Goal: Task Accomplishment & Management: Manage account settings

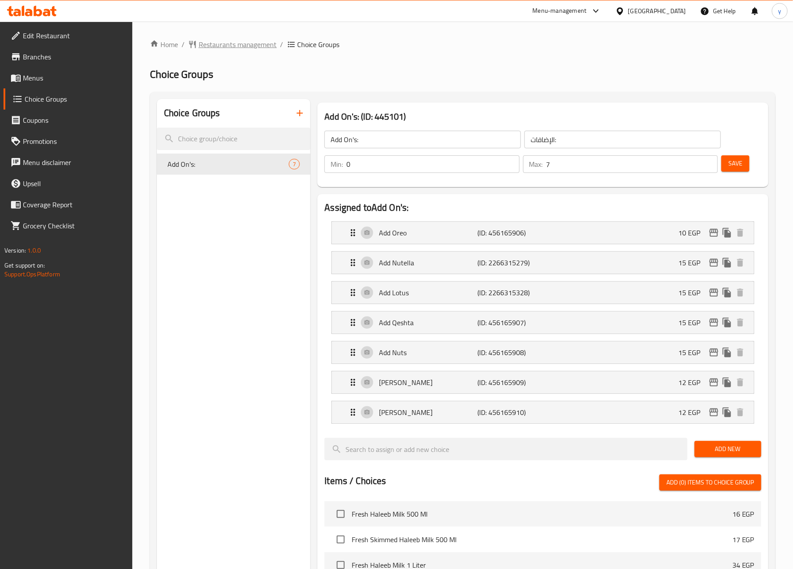
click at [230, 41] on span "Restaurants management" at bounding box center [238, 44] width 78 height 11
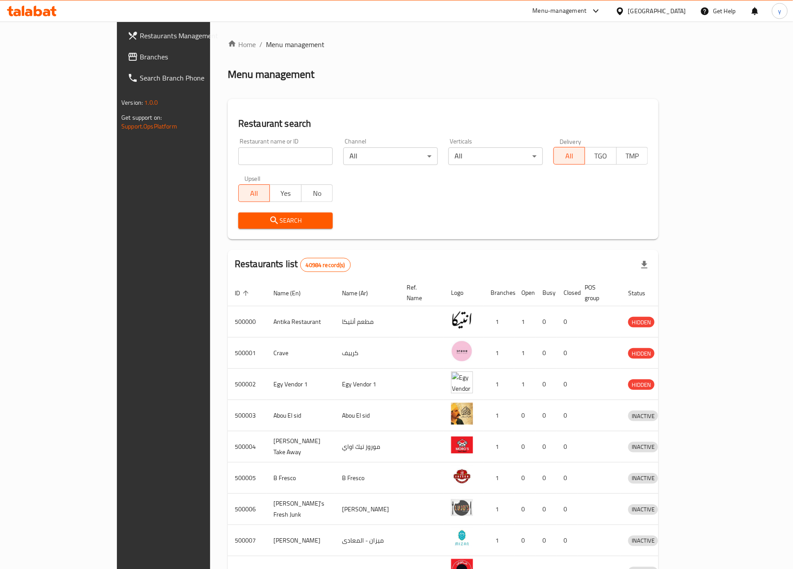
click at [128, 55] on span at bounding box center [134, 56] width 12 height 11
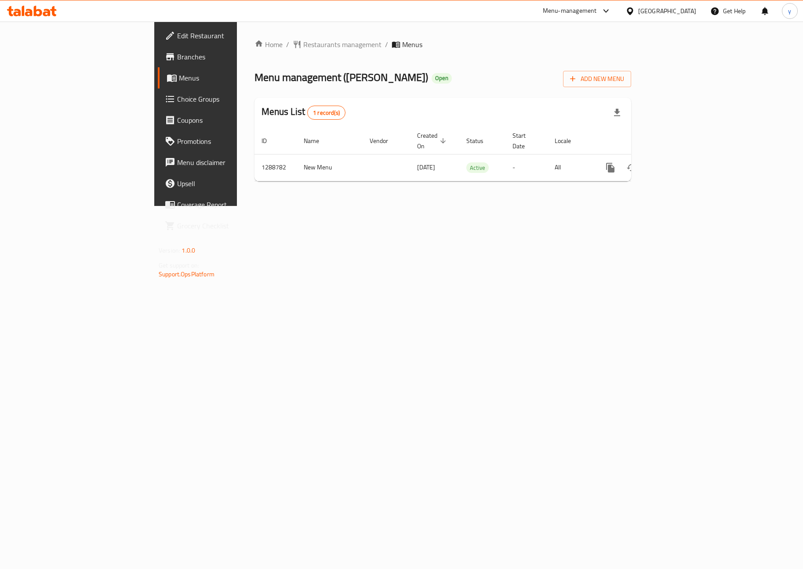
click at [158, 89] on link "Choice Groups" at bounding box center [223, 98] width 131 height 21
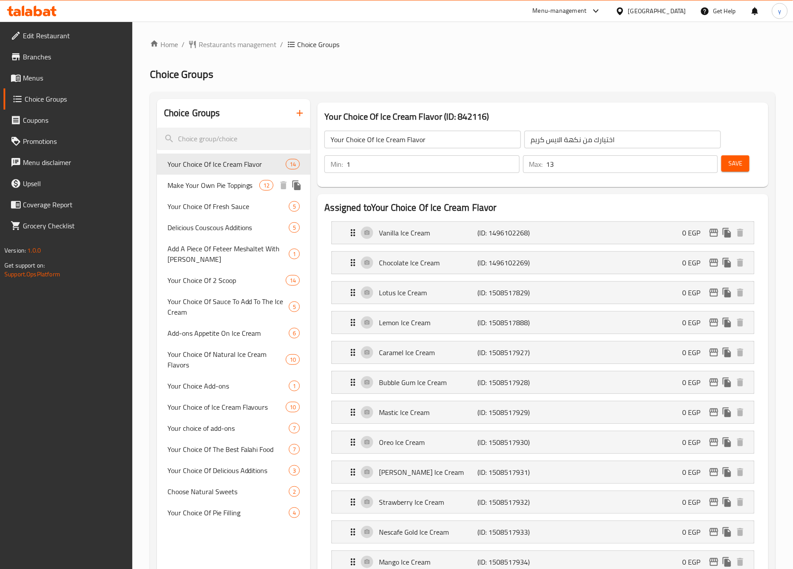
click at [200, 183] on span "Make Your Own Pie Toppings" at bounding box center [214, 185] width 92 height 11
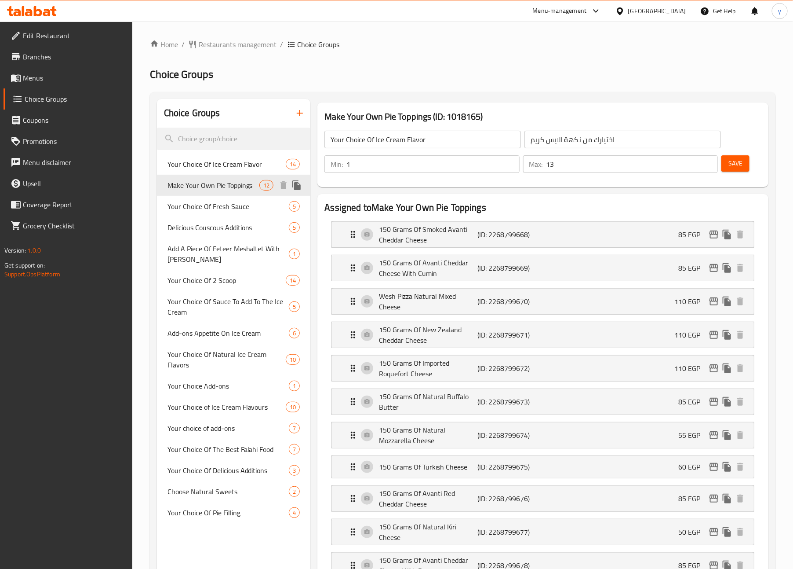
type input "Make Your Own Pie Toppings"
type input "صنع اضافات الفطيره بنفسك"
type input "0"
type input "12"
click at [537, 66] on div "Home / Restaurants management / Choice Groups Choice Groups Choice Groups Your …" at bounding box center [463, 572] width 626 height 1067
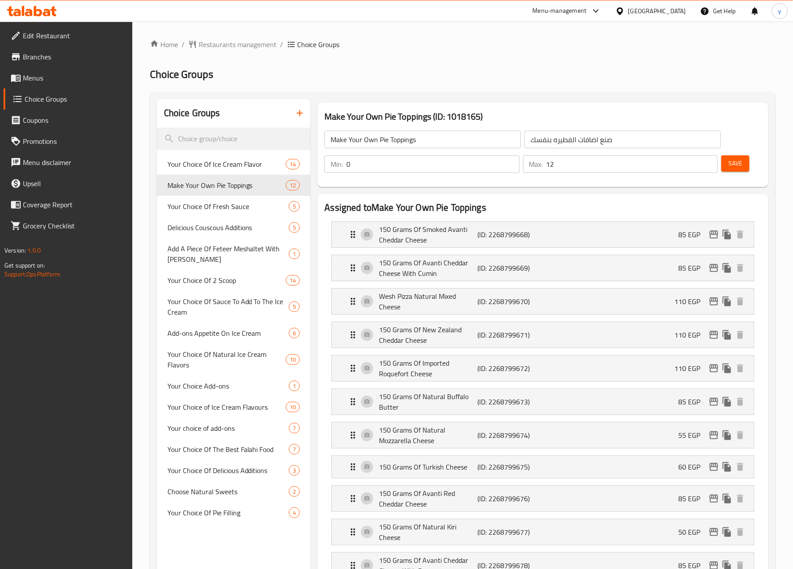
click at [392, 64] on div "Home / Restaurants management / Choice Groups Choice Groups Choice Groups Your …" at bounding box center [463, 572] width 626 height 1067
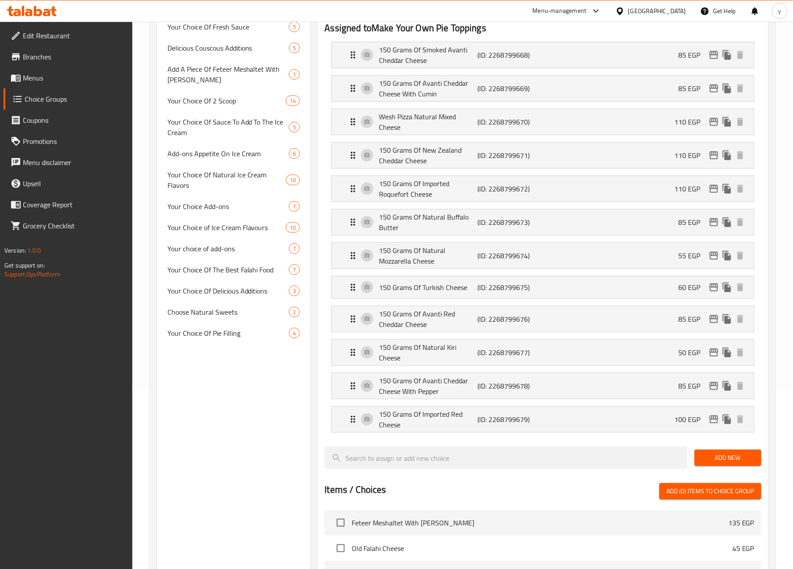
scroll to position [198, 0]
